Goal: Task Accomplishment & Management: Use online tool/utility

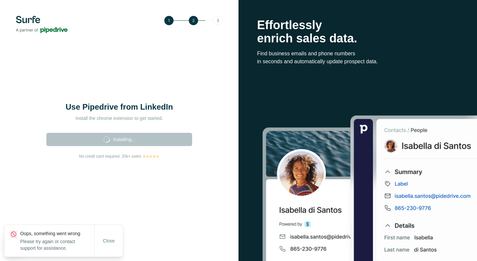
drag, startPoint x: 116, startPoint y: 241, endPoint x: 125, endPoint y: 200, distance: 42.0
click at [125, 200] on body "Use Pipedrive from LinkedIn Install the chrome extension to get started. Instal…" at bounding box center [238, 130] width 477 height 261
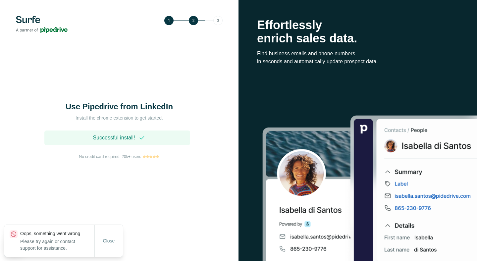
click at [101, 237] on button "Close" at bounding box center [108, 241] width 21 height 12
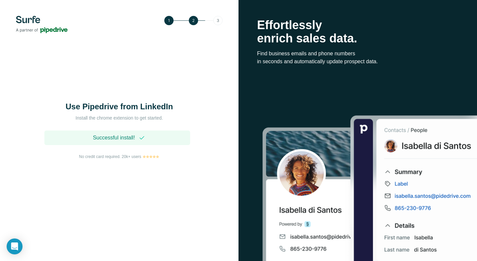
click at [109, 133] on div "Successful install!" at bounding box center [117, 137] width 146 height 15
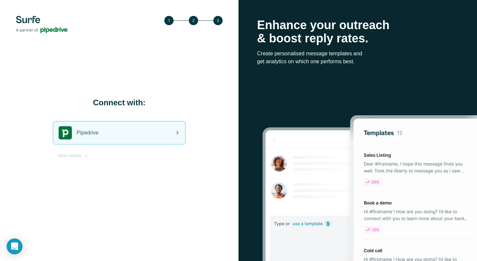
click at [109, 138] on div "Pipedrive" at bounding box center [119, 133] width 132 height 23
